Goal: Browse casually: Explore the website without a specific task or goal

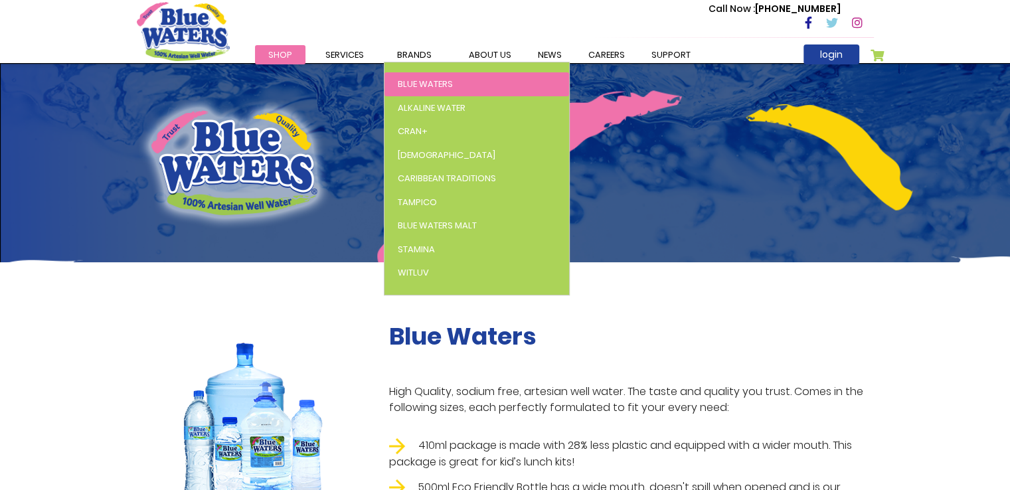
click at [431, 80] on span "Blue Waters" at bounding box center [425, 84] width 55 height 13
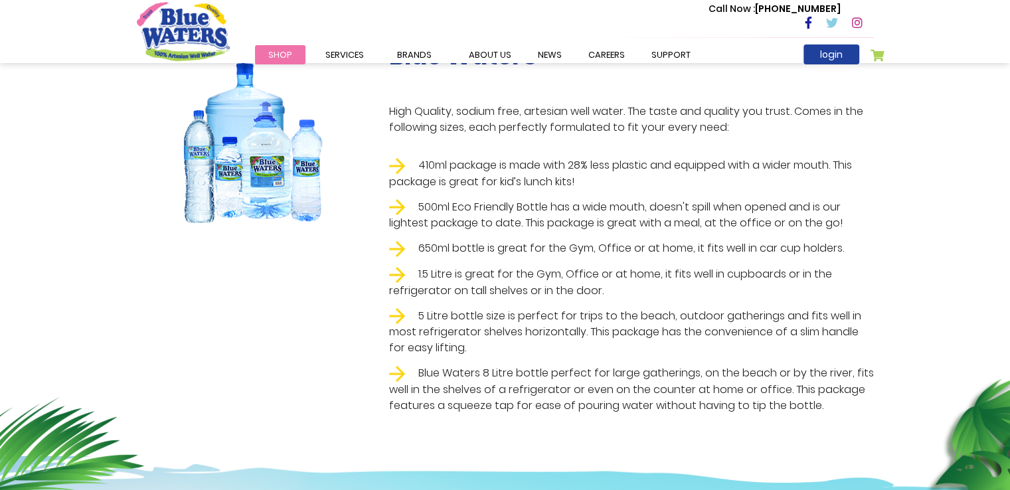
scroll to position [284, 0]
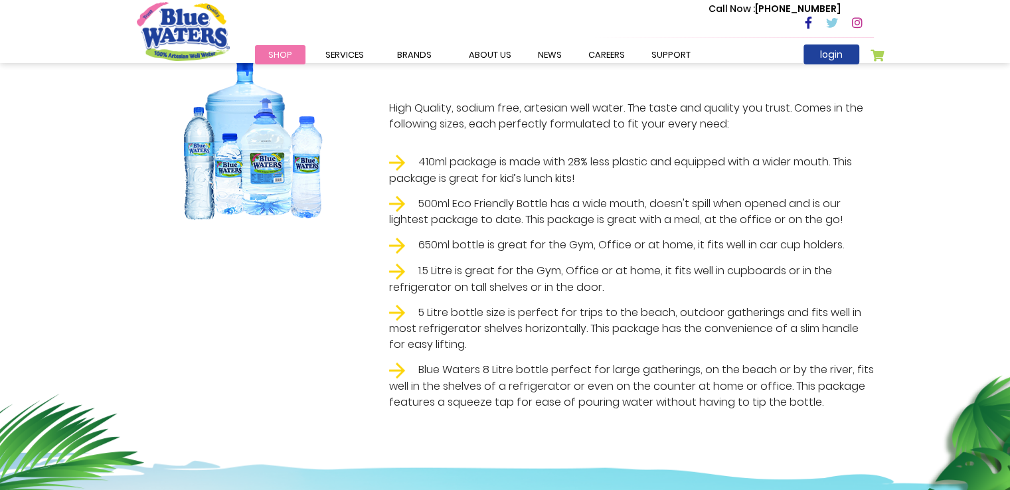
click at [518, 295] on li "1.5 Litre is great for the Gym, Office or at home, it fits well in cupboards or…" at bounding box center [631, 279] width 485 height 33
click at [484, 278] on li "1.5 Litre is great for the Gym, Office or at home, it fits well in cupboards or…" at bounding box center [631, 279] width 485 height 33
click at [398, 274] on img at bounding box center [397, 272] width 16 height 16
click at [496, 272] on li "1.5 Litre is great for the Gym, Office or at home, it fits well in cupboards or…" at bounding box center [631, 279] width 485 height 33
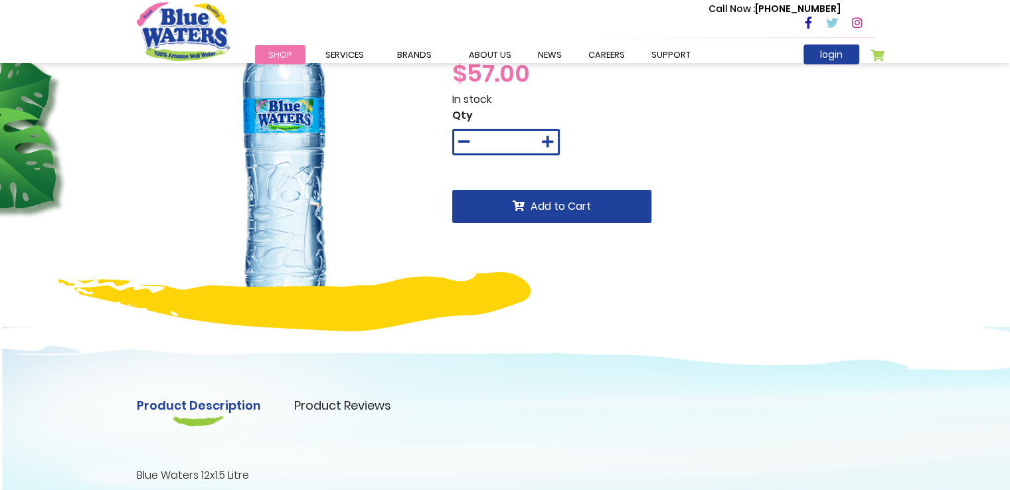
scroll to position [80, 0]
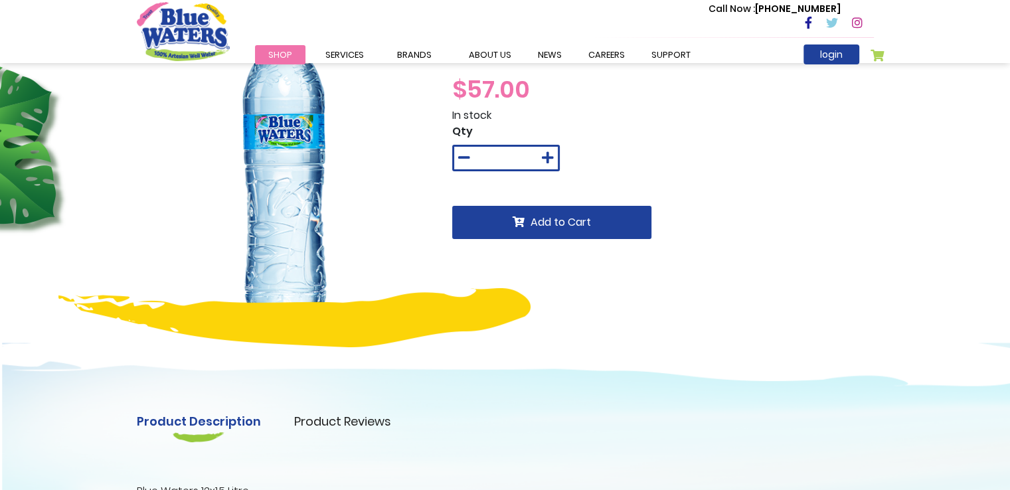
click at [288, 57] on span "Shop" at bounding box center [280, 54] width 24 height 13
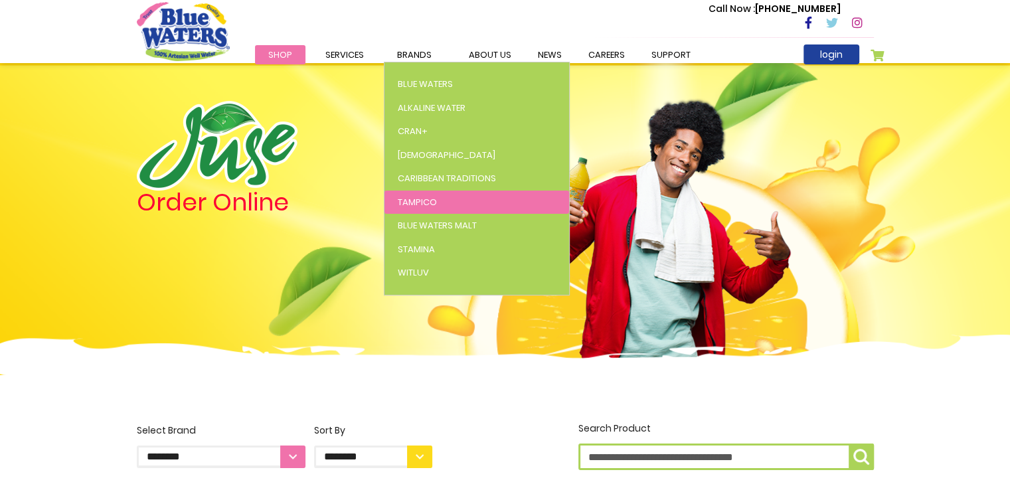
click at [433, 193] on link "Tampico" at bounding box center [477, 203] width 185 height 24
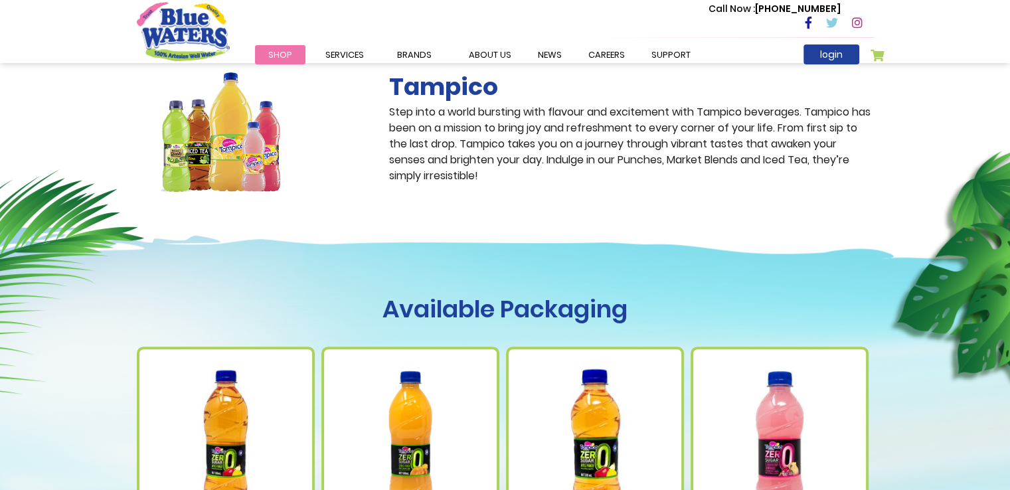
scroll to position [248, 0]
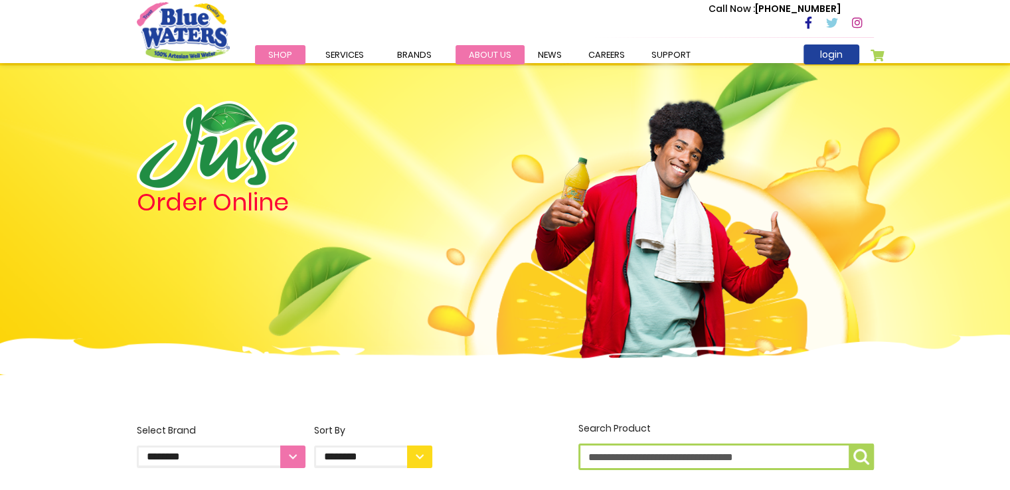
click at [499, 56] on link "about us" at bounding box center [490, 54] width 69 height 19
